Goal: Information Seeking & Learning: Learn about a topic

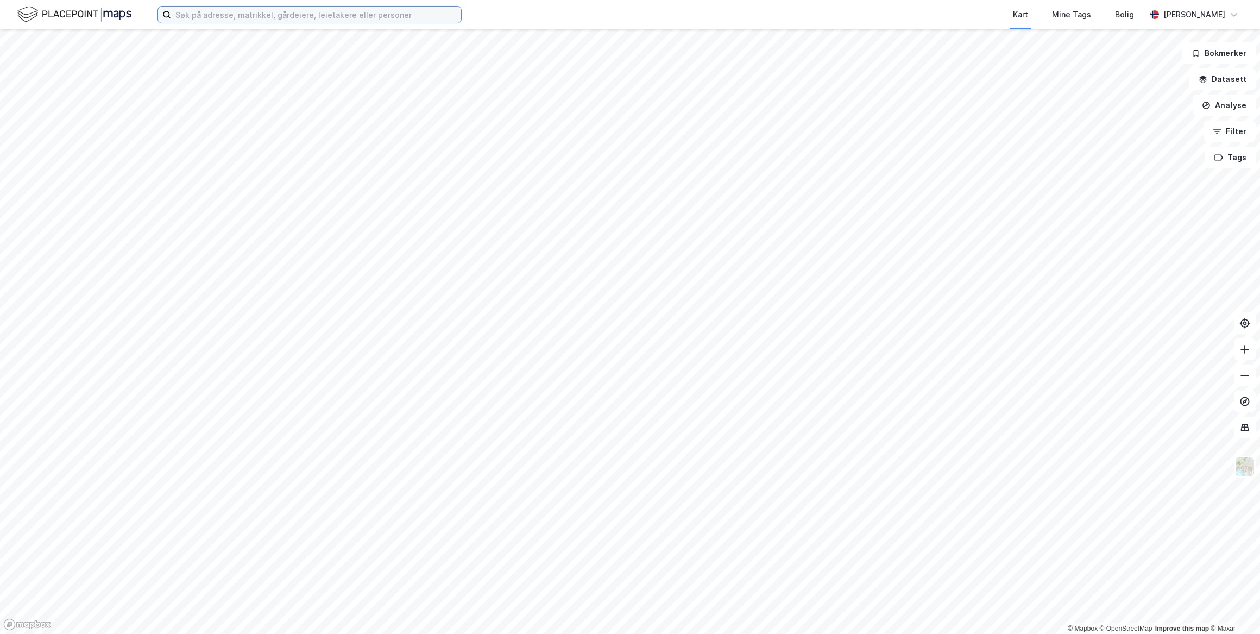
click at [266, 16] on input at bounding box center [316, 15] width 290 height 16
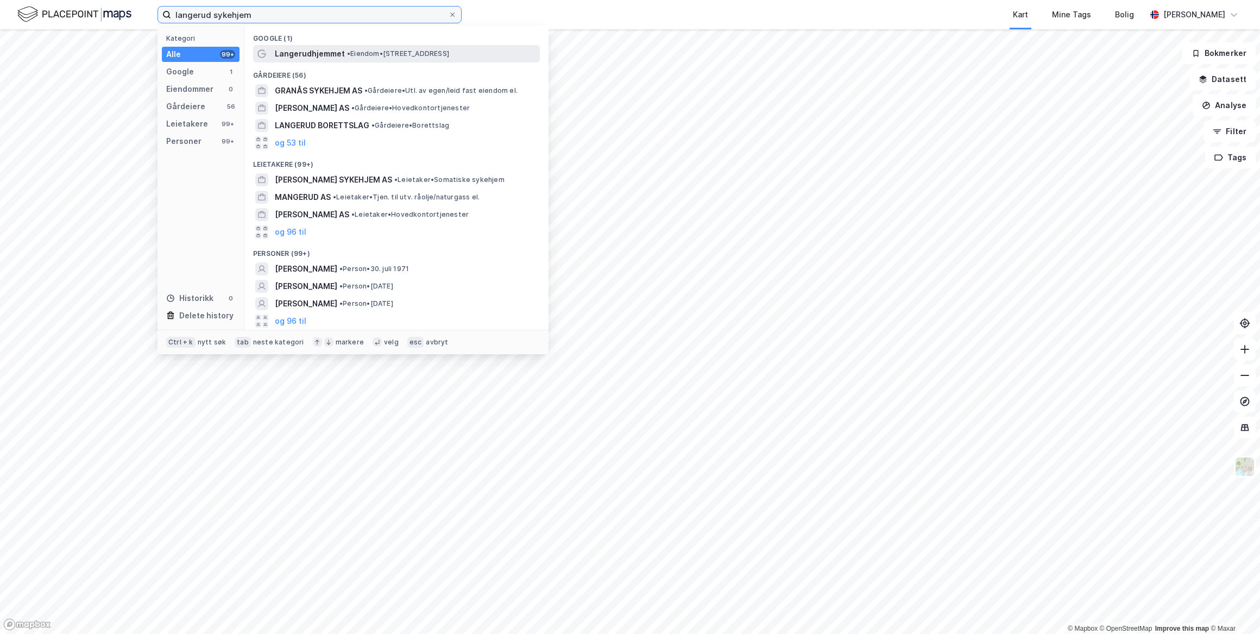
type input "langerud sykehjem"
click at [338, 54] on span "Langerudhjemmet" at bounding box center [310, 53] width 70 height 13
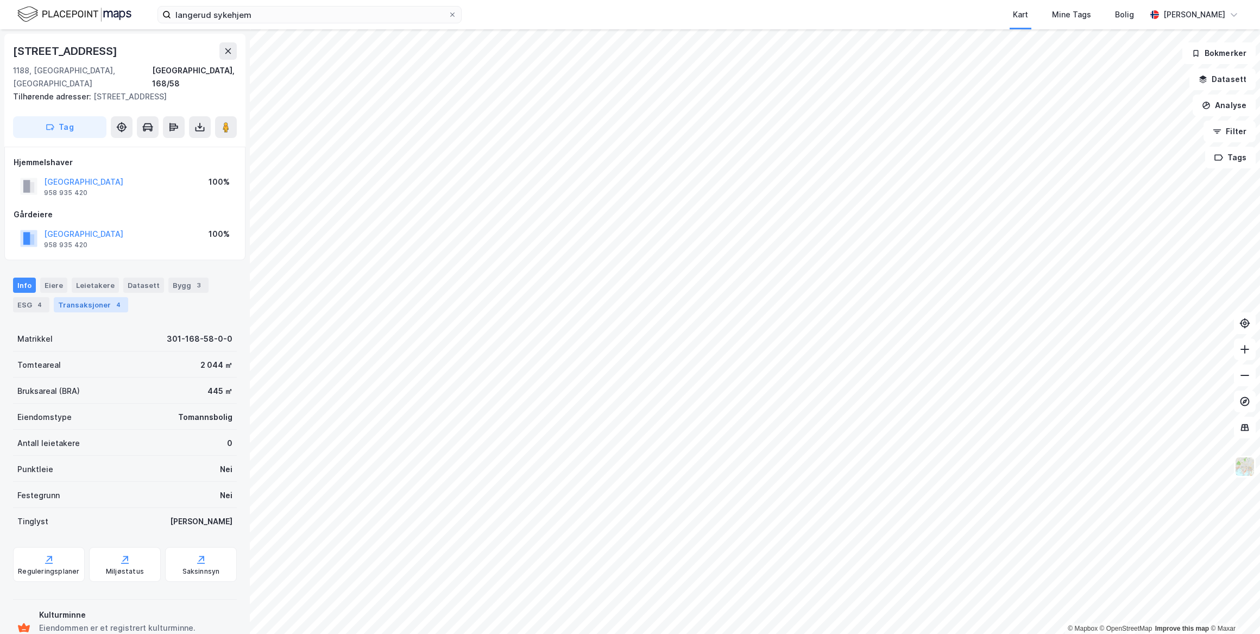
click at [94, 297] on div "Transaksjoner 4" at bounding box center [91, 304] width 74 height 15
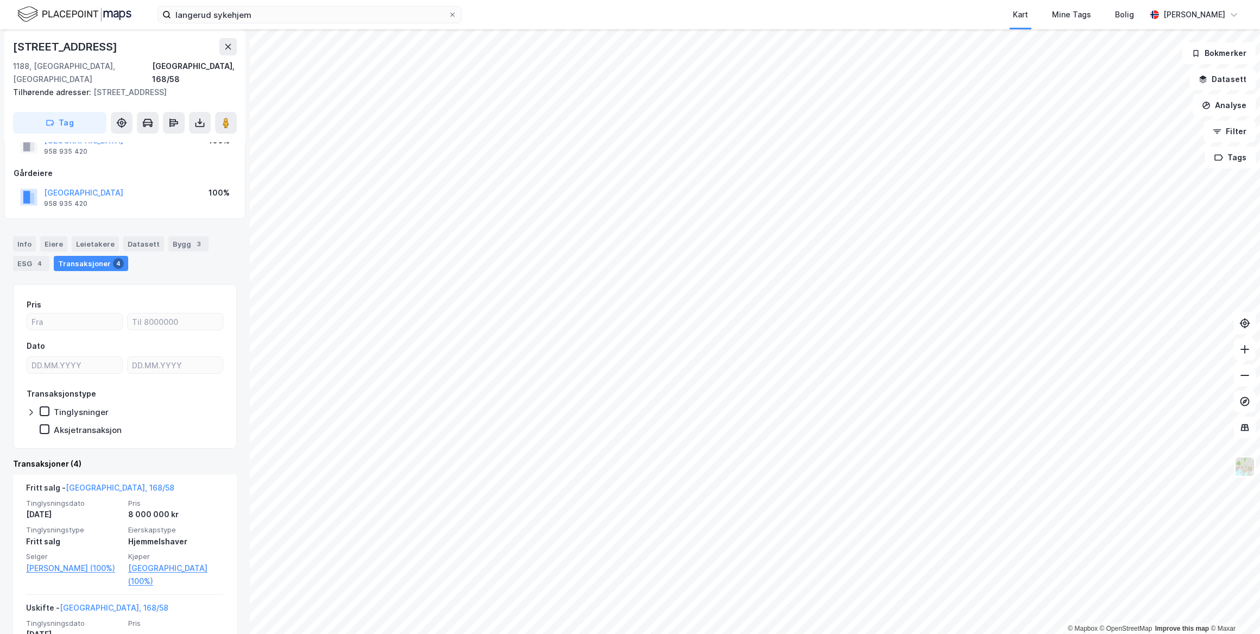
scroll to position [98, 0]
